Goal: Communication & Community: Answer question/provide support

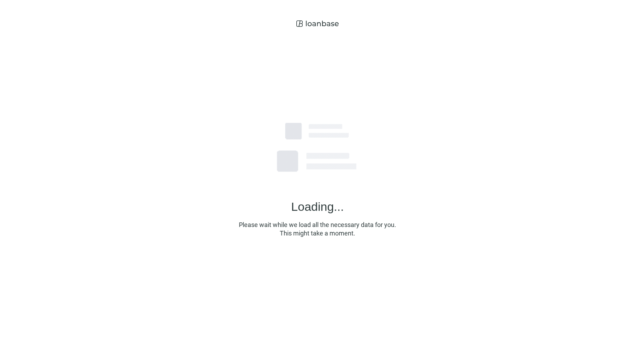
click at [515, 18] on div "Loading... Please wait while we load all the necessary data for you. This might…" at bounding box center [317, 166] width 635 height 332
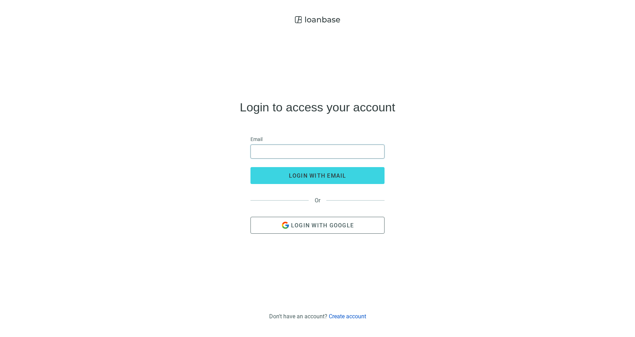
click at [286, 151] on input "email" at bounding box center [317, 151] width 125 height 13
type input "**********"
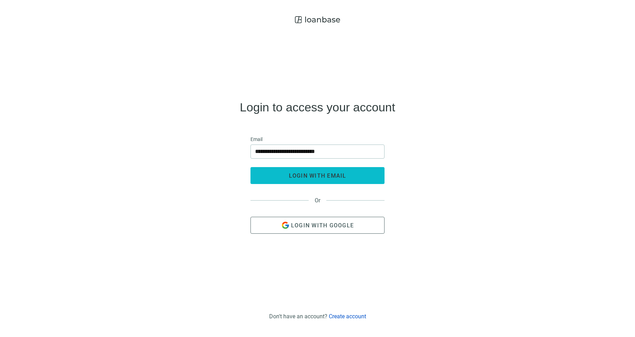
click at [322, 178] on span "login with email" at bounding box center [318, 176] width 58 height 7
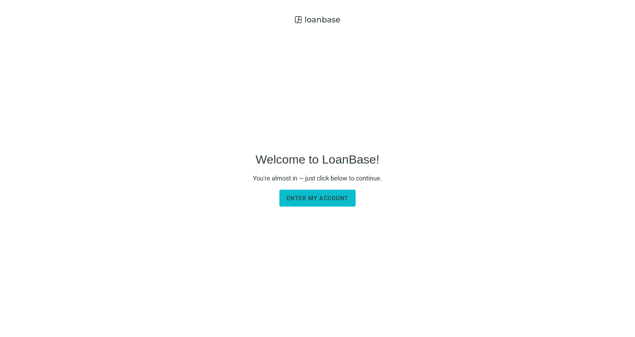
click at [344, 195] on span "Enter my account" at bounding box center [317, 198] width 61 height 7
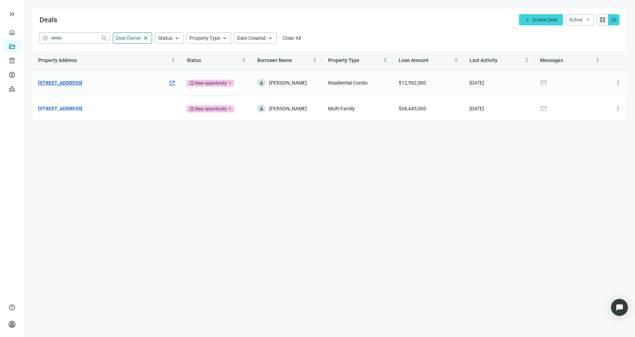
click at [82, 82] on link "[STREET_ADDRESS]" at bounding box center [60, 83] width 44 height 8
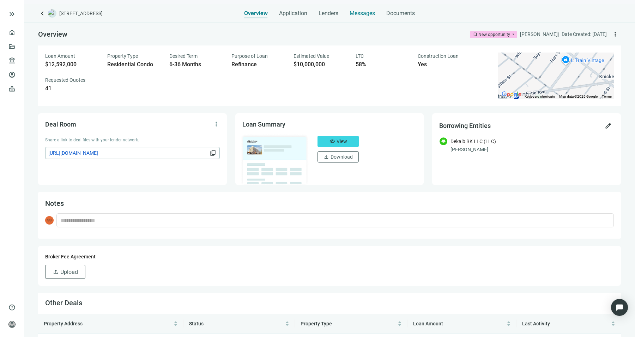
click at [353, 11] on span "Messages" at bounding box center [362, 13] width 25 height 7
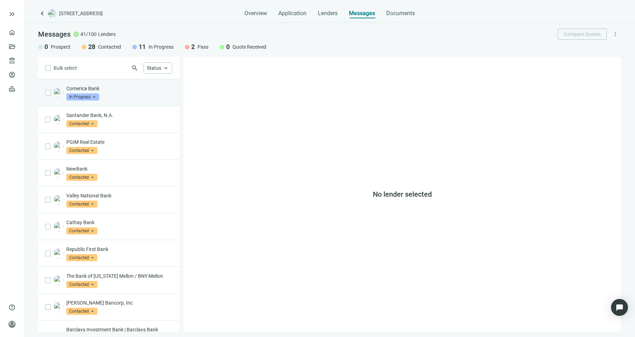
click at [128, 94] on div "Comerica Bank In Progress arrow_drop_down" at bounding box center [119, 93] width 106 height 16
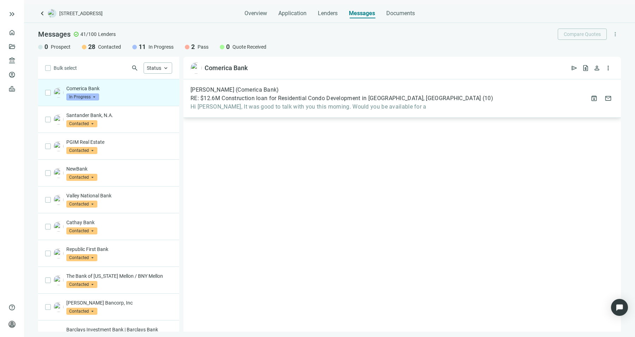
click at [237, 113] on div "[PERSON_NAME] (Comerica Bank) RE: $12.6M Construction loan for Residential Cond…" at bounding box center [403, 98] width 438 height 38
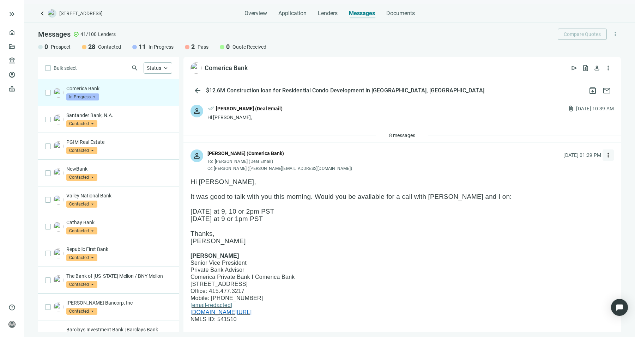
click at [605, 157] on span "more_vert" at bounding box center [608, 155] width 7 height 7
click at [576, 182] on div "reply_all Reply all" at bounding box center [569, 184] width 75 height 13
type textarea "**********"
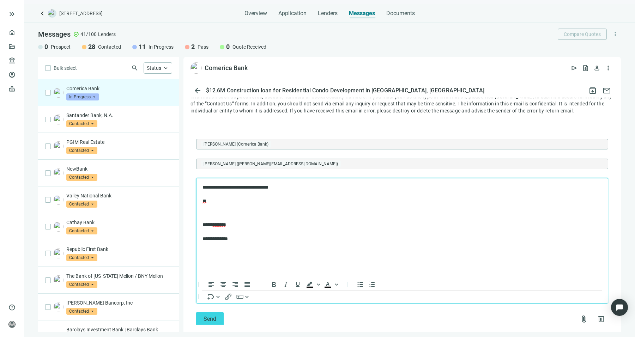
scroll to position [1098, 0]
click at [216, 312] on button "Send" at bounding box center [210, 319] width 28 height 14
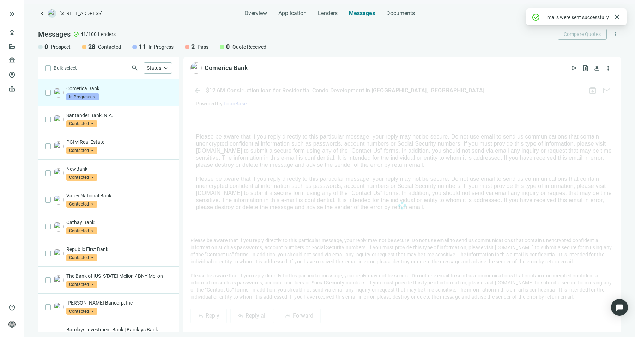
scroll to position [1069, 0]
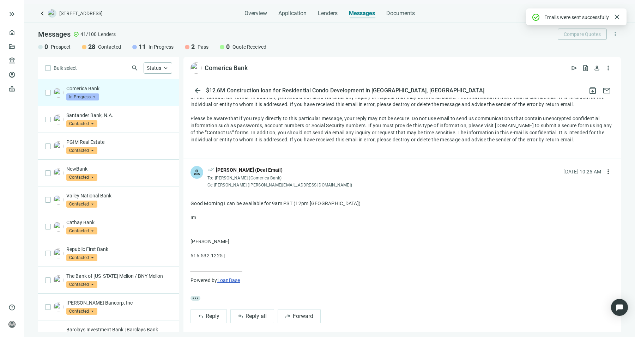
click at [223, 61] on div "Comerica Bank open_in_new send request_quote person more_vert" at bounding box center [403, 68] width 438 height 23
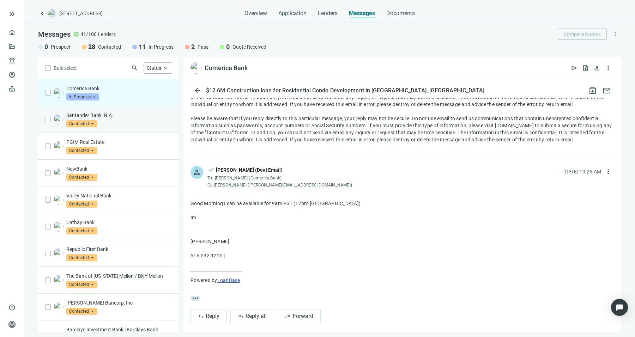
click at [141, 117] on p "Santander Bank, N.A." at bounding box center [119, 115] width 106 height 7
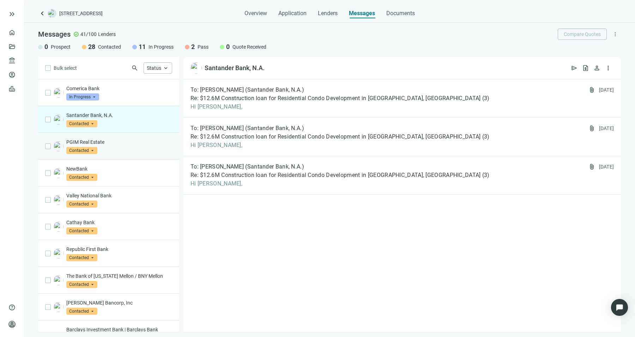
click at [143, 143] on p "PGIM Real Estate" at bounding box center [119, 142] width 106 height 7
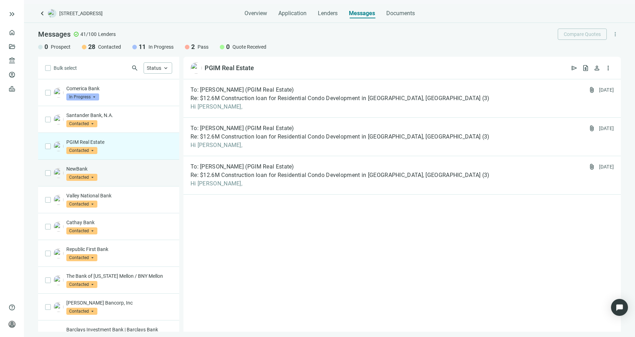
click at [146, 171] on p "NewBank" at bounding box center [119, 169] width 106 height 7
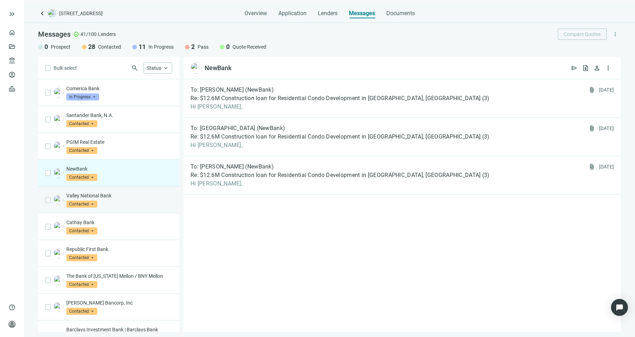
click at [148, 208] on div "Valley National Bank Contacted arrow_drop_down" at bounding box center [108, 200] width 141 height 27
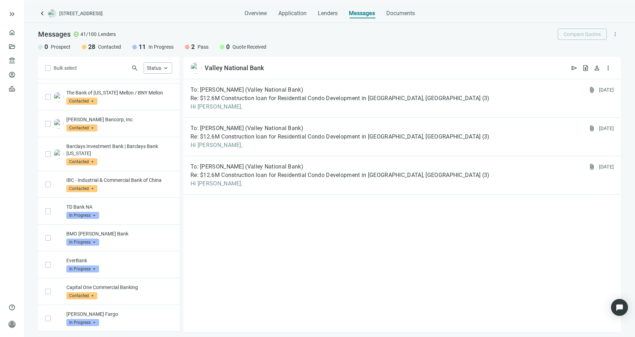
scroll to position [197, 0]
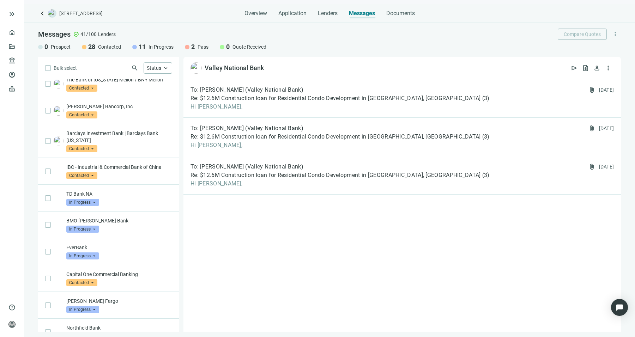
click at [148, 208] on div "TD Bank NA In Progress arrow_drop_down" at bounding box center [108, 198] width 141 height 27
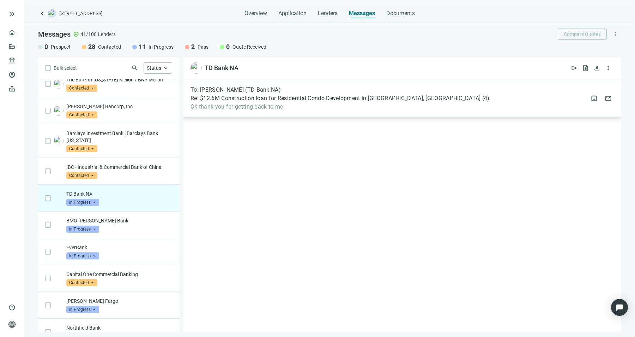
click at [269, 114] on div "To: [PERSON_NAME] (TD Bank NA) Re: $12.6M Construction loan for Residential Con…" at bounding box center [403, 98] width 438 height 38
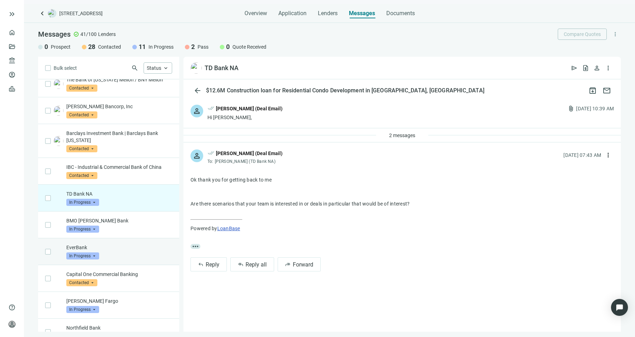
click at [136, 239] on div "EverBank In Progress arrow_drop_down" at bounding box center [108, 252] width 141 height 27
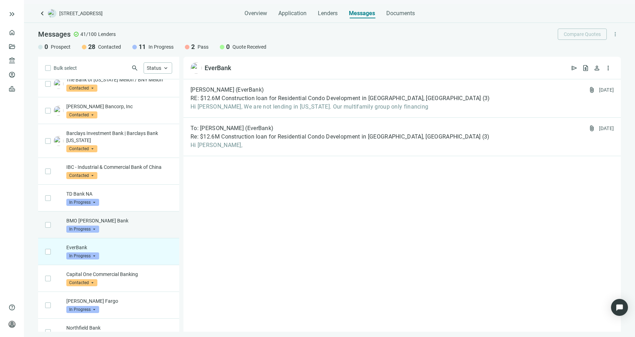
click at [139, 228] on div "BMO [PERSON_NAME] Bank In Progress arrow_drop_down" at bounding box center [119, 225] width 106 height 16
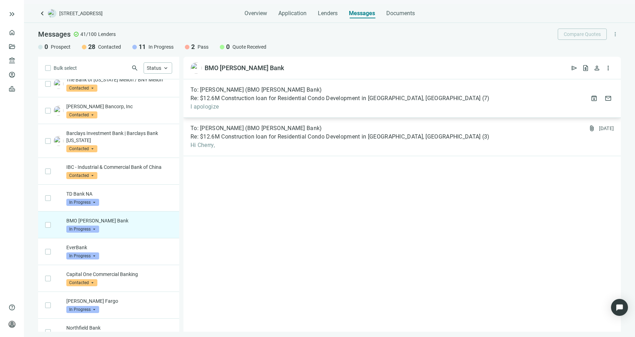
click at [264, 104] on span "I apologize" at bounding box center [340, 106] width 299 height 7
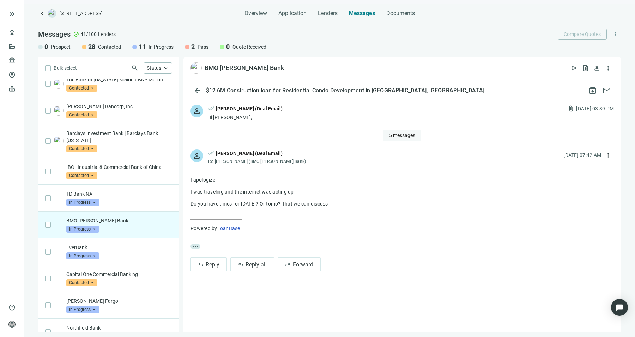
click at [393, 133] on span "5 messages" at bounding box center [402, 136] width 26 height 6
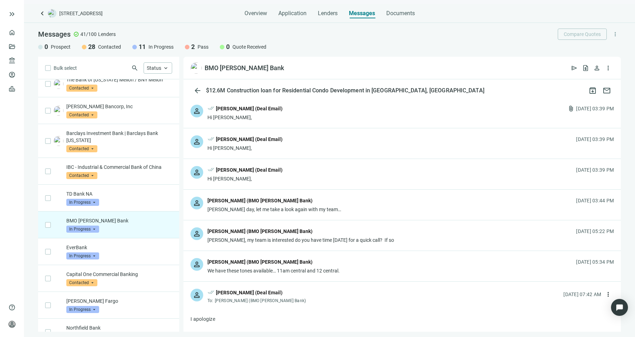
click at [323, 271] on div "We have these tones available… 11am central and 12 central." at bounding box center [274, 271] width 132 height 7
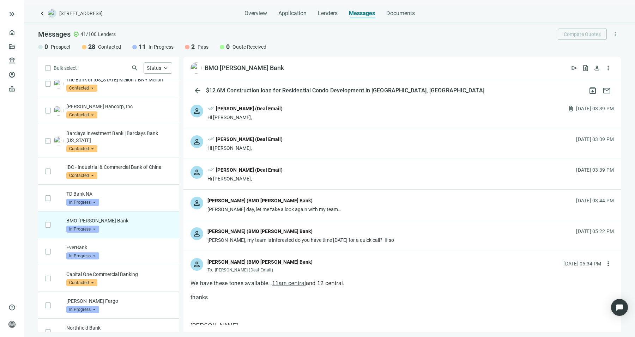
click at [365, 230] on div "[PERSON_NAME] (BMO [PERSON_NAME] Bank)" at bounding box center [301, 232] width 187 height 9
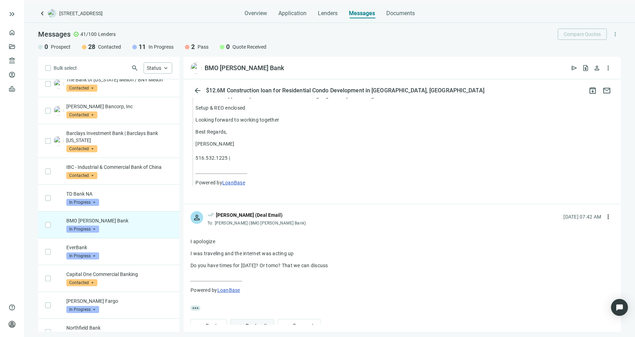
click at [263, 323] on span "Reply all" at bounding box center [256, 326] width 21 height 7
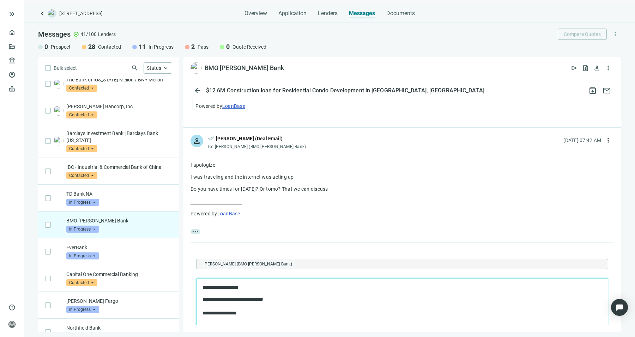
scroll to position [1385, 0]
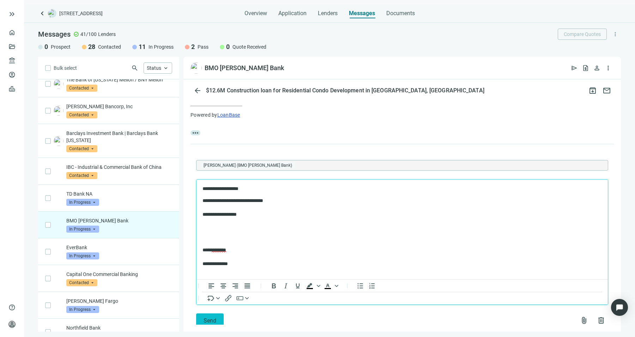
click at [222, 314] on button "Send" at bounding box center [210, 321] width 28 height 14
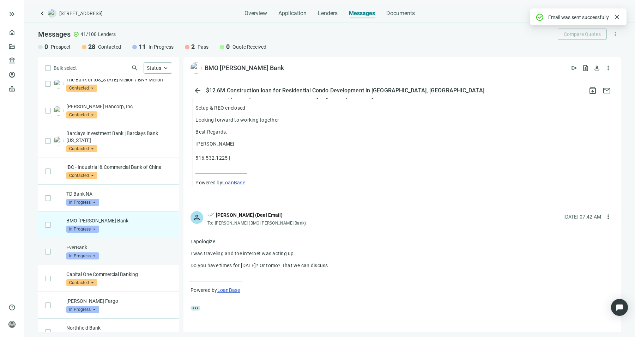
scroll to position [1384, 0]
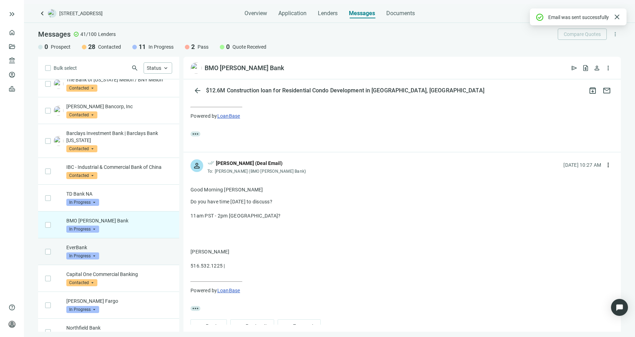
click at [115, 250] on div "EverBank In Progress arrow_drop_down" at bounding box center [119, 252] width 106 height 16
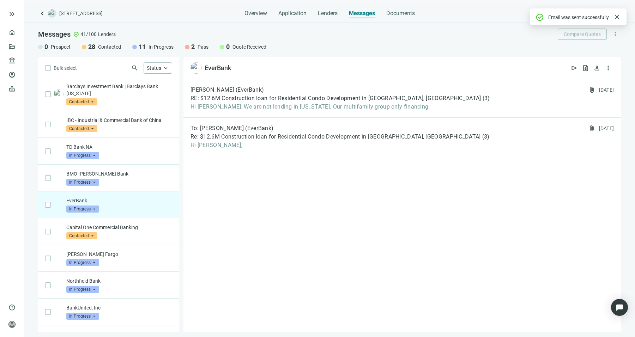
scroll to position [252, 0]
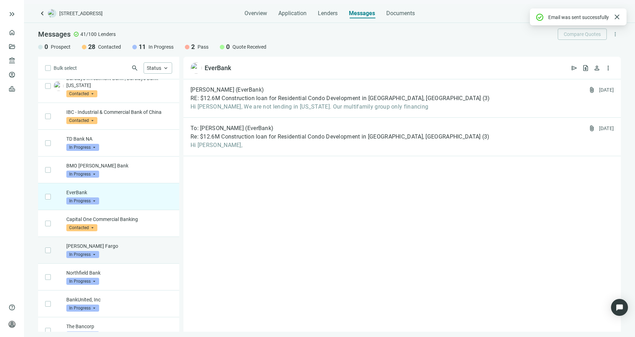
click at [124, 254] on div "[PERSON_NAME] Fargo In Progress arrow_drop_down" at bounding box center [119, 251] width 106 height 16
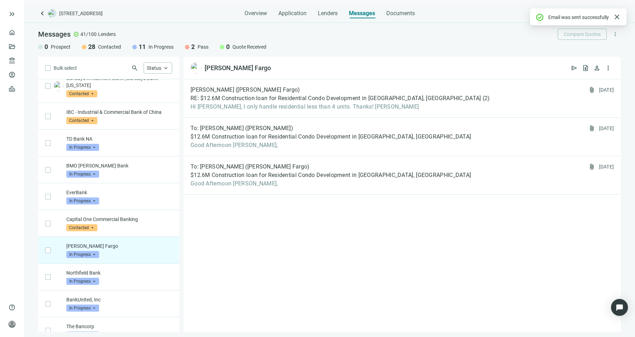
scroll to position [271, 0]
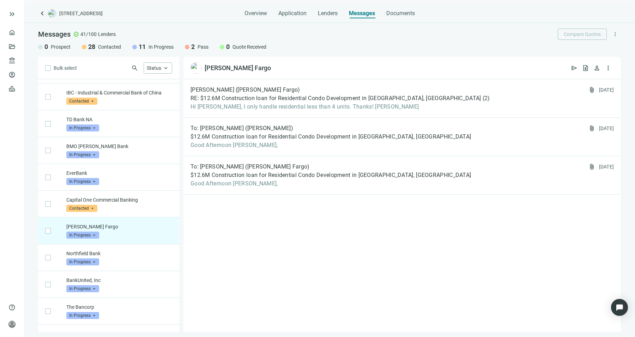
click at [124, 254] on p "Northfield Bank" at bounding box center [119, 253] width 106 height 7
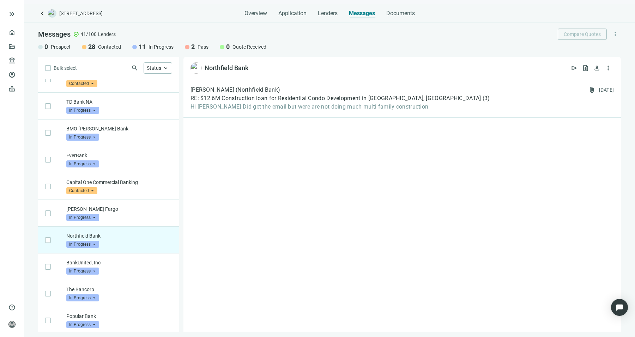
scroll to position [291, 0]
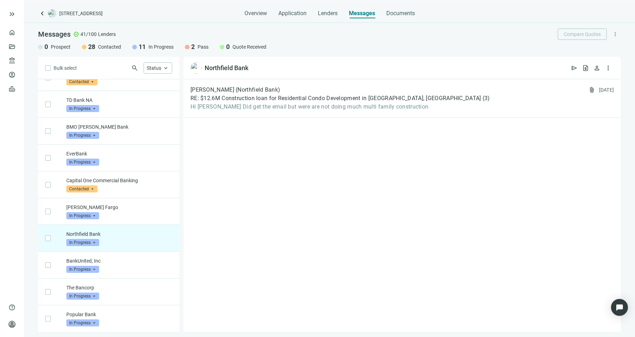
click at [126, 258] on p "BankUnited, Inc" at bounding box center [119, 261] width 106 height 7
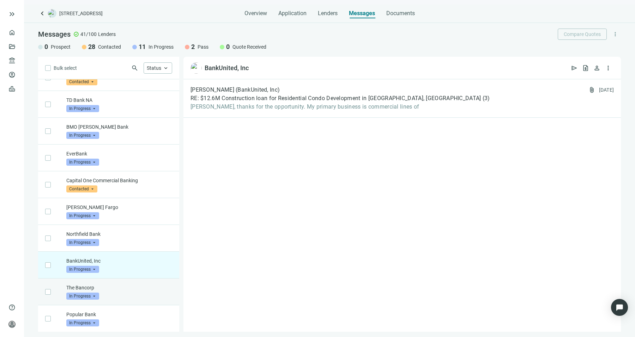
click at [133, 279] on div "The Bancorp In Progress arrow_drop_down" at bounding box center [108, 292] width 141 height 27
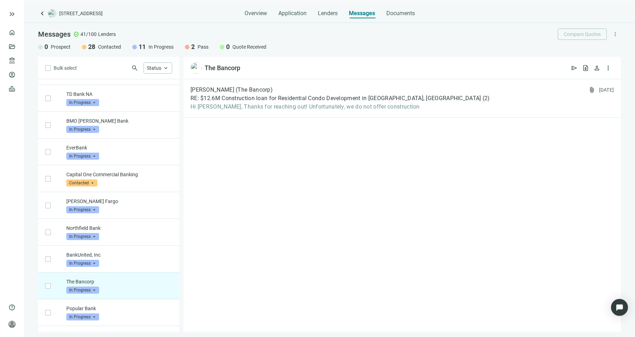
scroll to position [297, 0]
click at [137, 268] on div "BankUnited, Inc In Progress arrow_drop_down" at bounding box center [108, 259] width 141 height 27
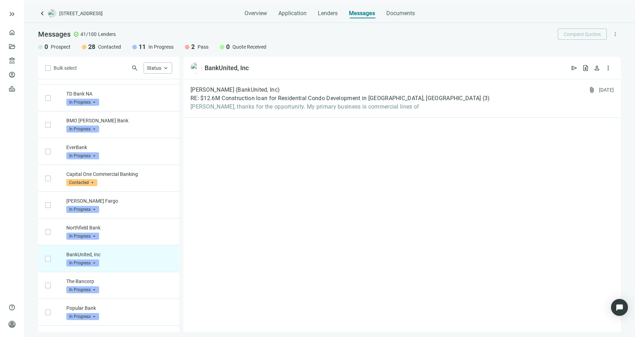
click at [282, 122] on div "[PERSON_NAME] (BankUnited, Inc) RE: $12.6M Construction loan for Residential Co…" at bounding box center [403, 205] width 438 height 253
click at [287, 115] on div "[PERSON_NAME] (BankUnited, Inc) RE: $12.6M Construction loan for Residential Co…" at bounding box center [403, 98] width 438 height 38
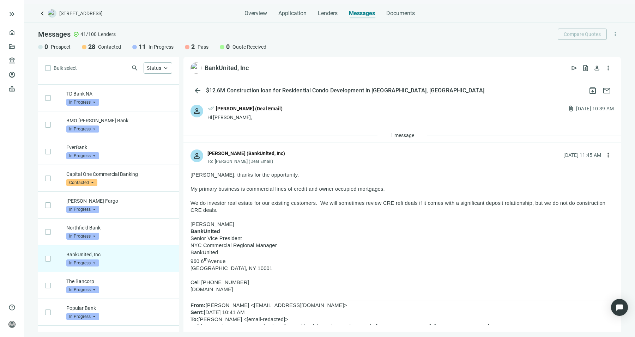
drag, startPoint x: 313, startPoint y: 205, endPoint x: 206, endPoint y: 202, distance: 107.4
click at [206, 202] on span "We do investor real estate for our existing customers. We will sometimes review…" at bounding box center [398, 207] width 415 height 13
drag, startPoint x: 334, startPoint y: 203, endPoint x: 475, endPoint y: 201, distance: 141.6
click at [475, 201] on p "We do investor real estate for our existing customers. We will sometimes review…" at bounding box center [403, 207] width 424 height 14
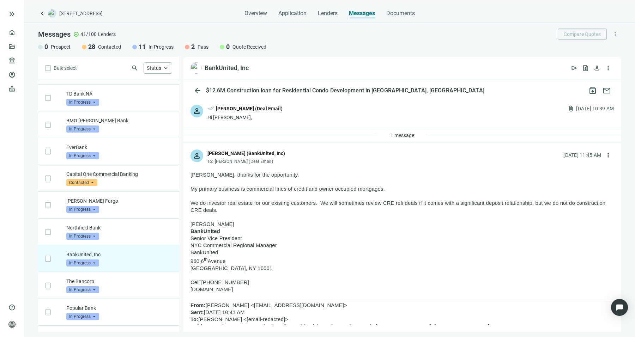
click at [240, 189] on span "My primary business is commercial lines of credit and owner occupied mortgages." at bounding box center [288, 189] width 195 height 6
click at [299, 191] on span "My primary business is commercial lines of credit and owner occupied mortgages." at bounding box center [288, 189] width 195 height 6
drag, startPoint x: 302, startPoint y: 193, endPoint x: 348, endPoint y: 193, distance: 46.2
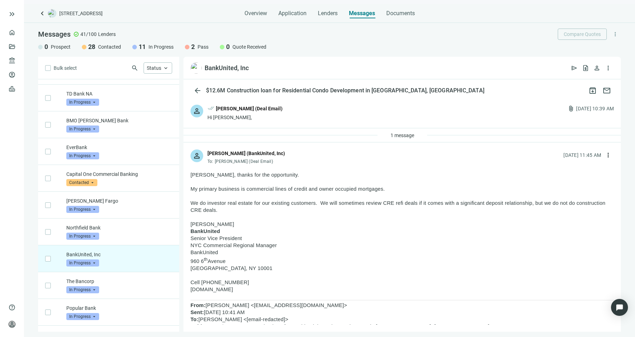
click at [348, 193] on p "My primary business is commercial lines of credit and owner occupied mortgages." at bounding box center [403, 189] width 424 height 7
drag, startPoint x: 386, startPoint y: 189, endPoint x: 262, endPoint y: 185, distance: 123.6
click at [262, 185] on p at bounding box center [403, 182] width 424 height 7
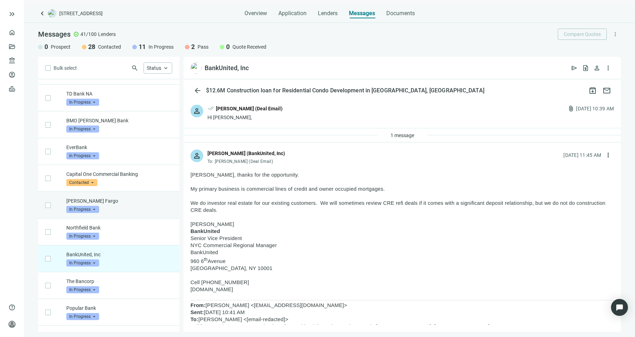
scroll to position [311, 0]
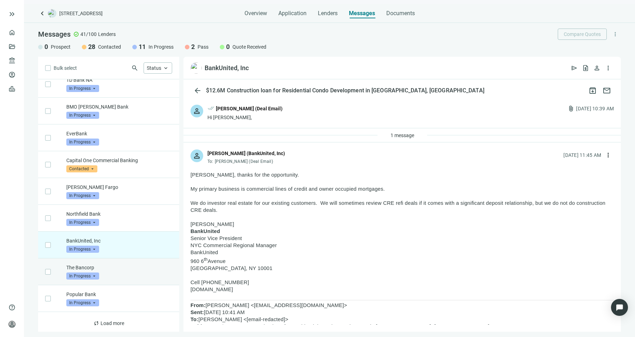
click at [133, 270] on div "The Bancorp In Progress arrow_drop_down" at bounding box center [119, 272] width 106 height 16
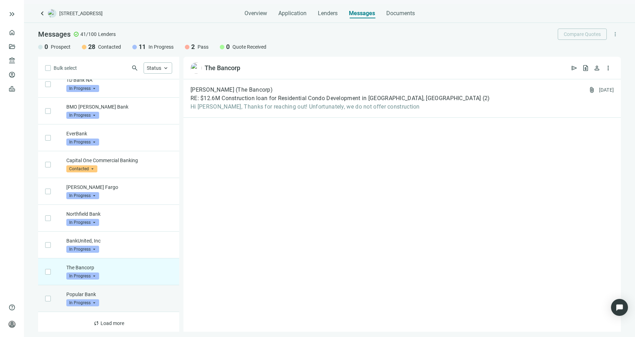
click at [145, 295] on p "Popular Bank" at bounding box center [119, 294] width 106 height 7
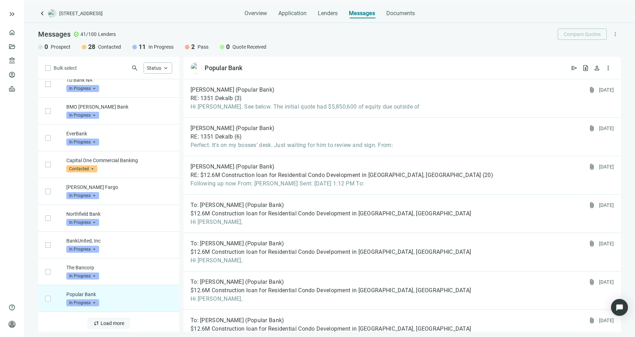
click at [111, 318] on button "sync Load more" at bounding box center [109, 323] width 43 height 11
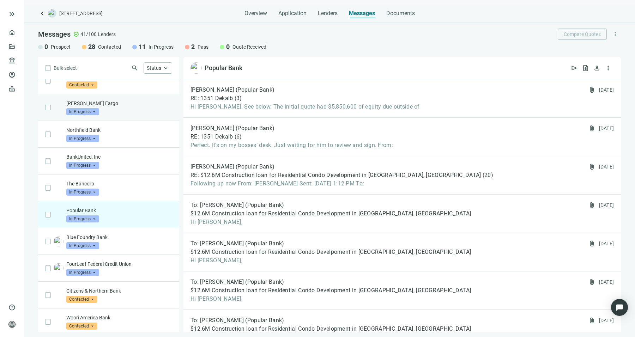
scroll to position [398, 0]
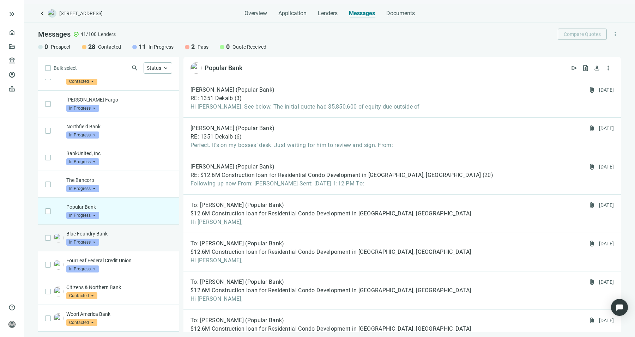
click at [116, 237] on div "Blue Foundry Bank In Progress arrow_drop_down" at bounding box center [119, 239] width 106 height 16
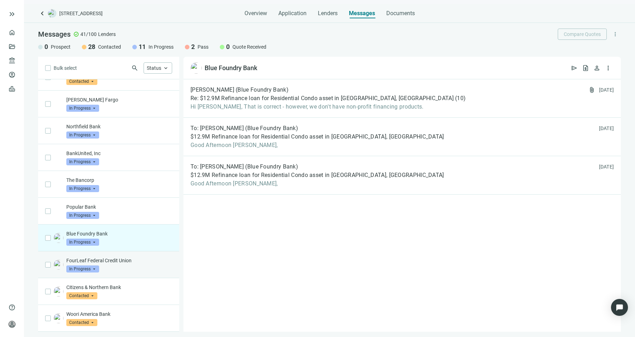
click at [137, 253] on div "FourLeaf Federal Credit Union In Progress arrow_drop_down" at bounding box center [108, 265] width 141 height 27
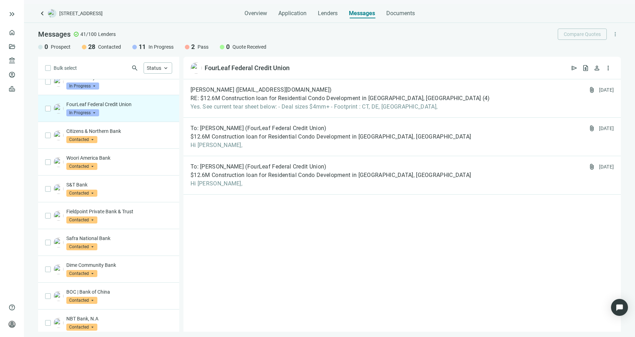
scroll to position [555, 0]
click at [251, 98] on span "RE: $12.6M Construction loan for Residential Condo Development in [GEOGRAPHIC_D…" at bounding box center [336, 98] width 291 height 7
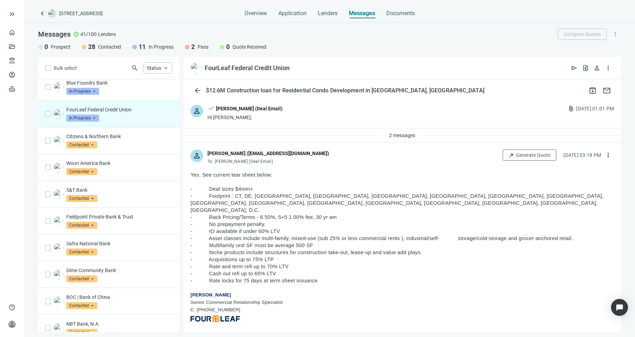
scroll to position [2, 0]
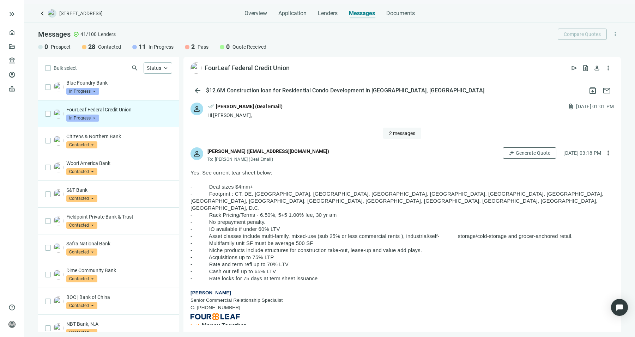
click at [406, 128] on button "2 messages" at bounding box center [402, 133] width 38 height 11
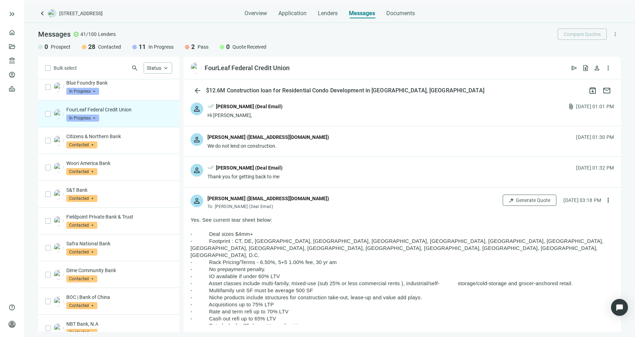
scroll to position [67, 0]
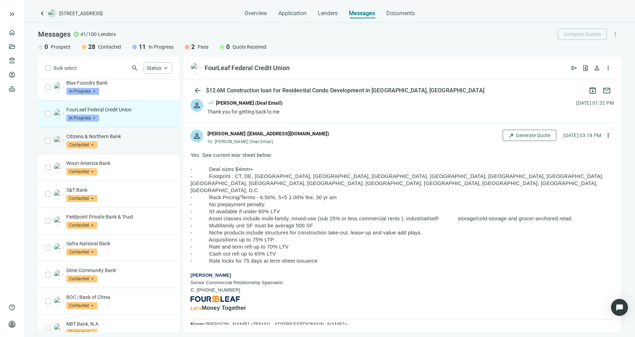
click at [90, 142] on span "Contacted" at bounding box center [81, 145] width 31 height 7
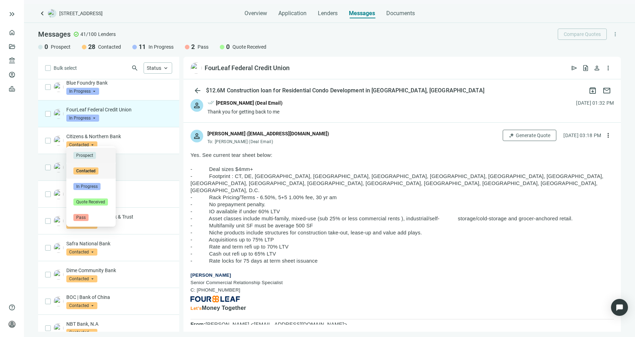
click at [148, 154] on div "Woori America Bank Contacted arrow_drop_down" at bounding box center [108, 167] width 141 height 27
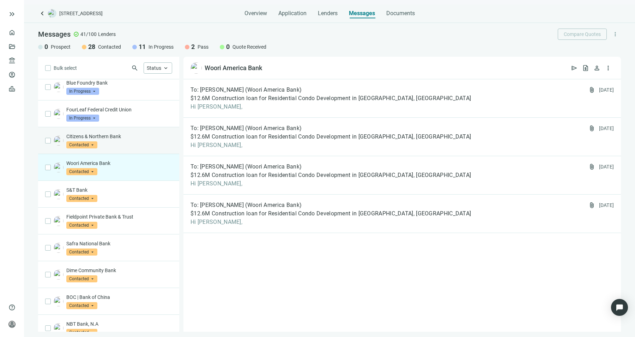
click at [149, 143] on div "Citizens & Northern Bank Contacted arrow_drop_down prospect contacted Prospect …" at bounding box center [119, 141] width 106 height 16
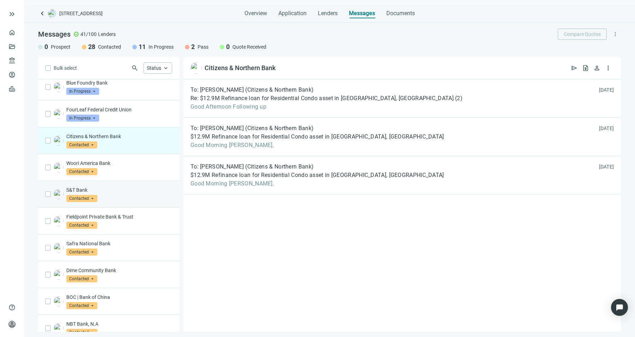
click at [145, 187] on p "S&T Bank" at bounding box center [119, 190] width 106 height 7
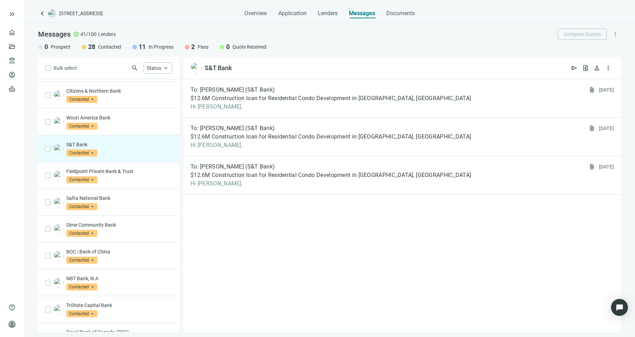
scroll to position [610, 0]
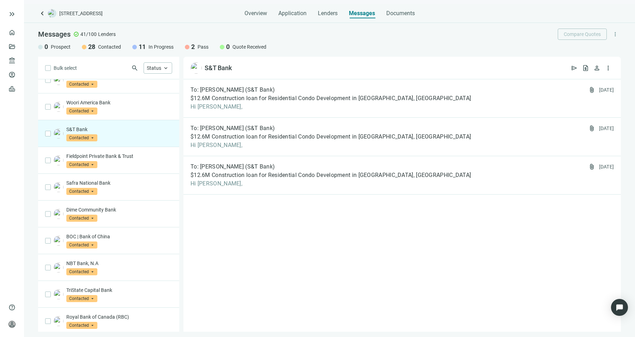
click at [145, 185] on div "Safra National Bank Contacted arrow_drop_down" at bounding box center [119, 188] width 106 height 16
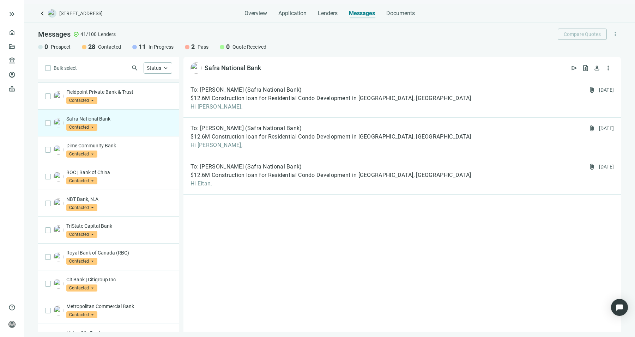
scroll to position [675, 0]
click at [145, 185] on div "BOC | Bank of China Contacted arrow_drop_down" at bounding box center [108, 176] width 141 height 27
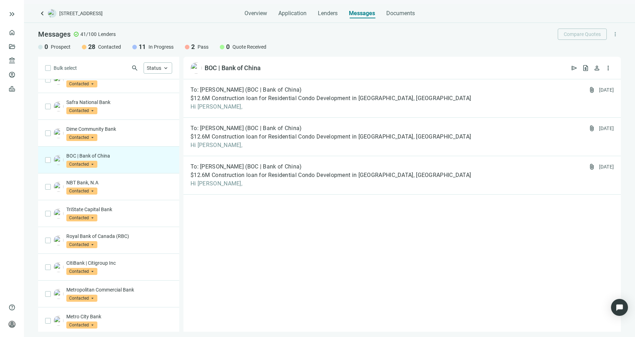
click at [145, 185] on div "NBT Bank, N.A Contacted arrow_drop_down" at bounding box center [119, 187] width 106 height 16
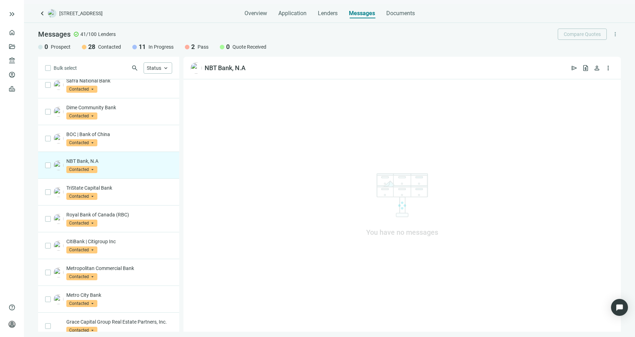
scroll to position [714, 0]
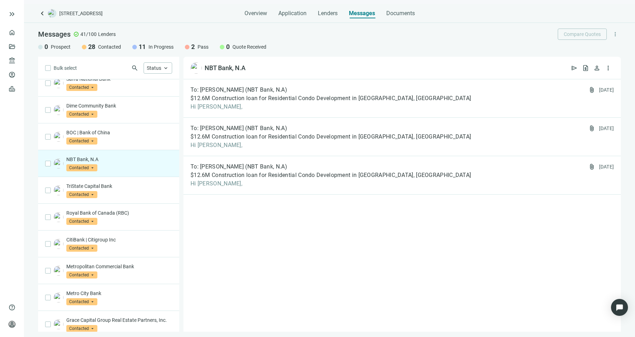
click at [145, 185] on p "TriState Capital Bank" at bounding box center [119, 186] width 106 height 7
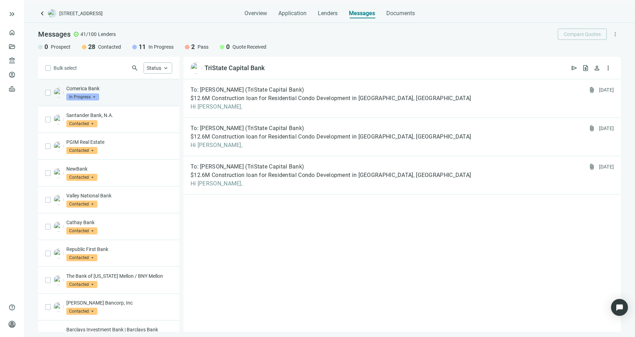
click at [139, 99] on div "Comerica Bank In Progress arrow_drop_down" at bounding box center [119, 93] width 106 height 16
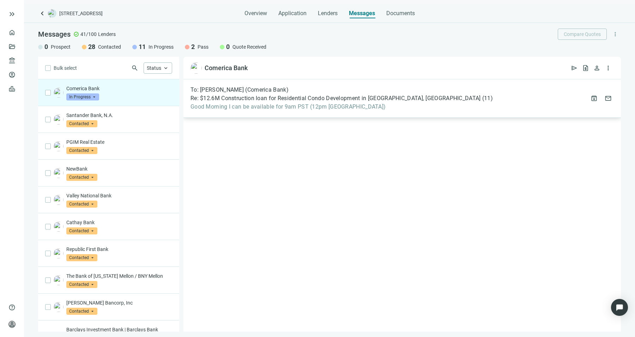
click at [256, 112] on div "To: [PERSON_NAME] (Comerica Bank) Re: $12.6M Construction loan for Residential …" at bounding box center [403, 98] width 438 height 38
